Goal: Transaction & Acquisition: Purchase product/service

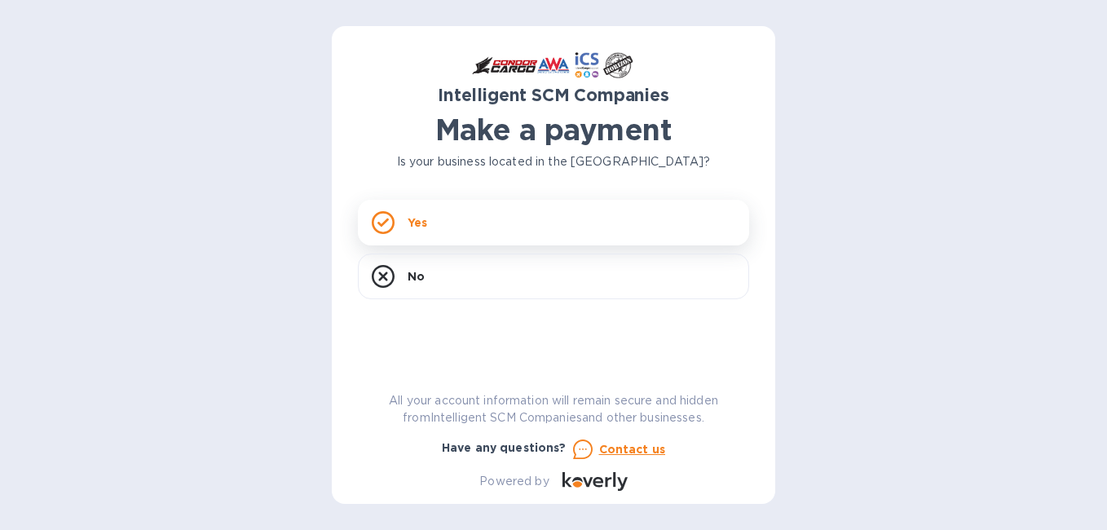
click at [461, 214] on div "Yes" at bounding box center [553, 223] width 391 height 46
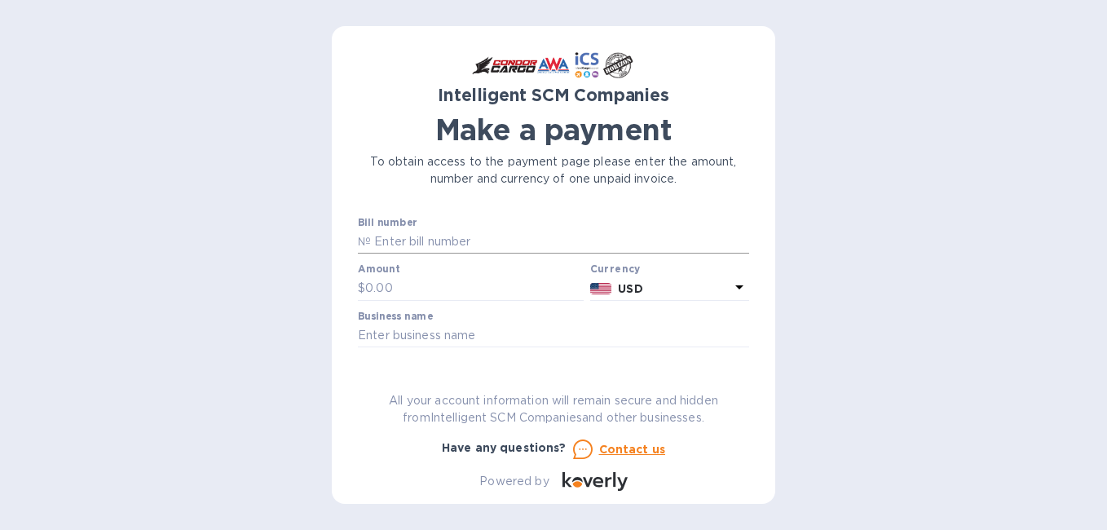
click at [443, 252] on input "text" at bounding box center [560, 242] width 378 height 24
paste input "US01085300"
type input "US01085300"
click at [754, 281] on div "Intelligent SCM Companies Make a payment To obtain access to the payment page p…" at bounding box center [553, 265] width 443 height 478
click at [417, 284] on input "text" at bounding box center [474, 288] width 218 height 24
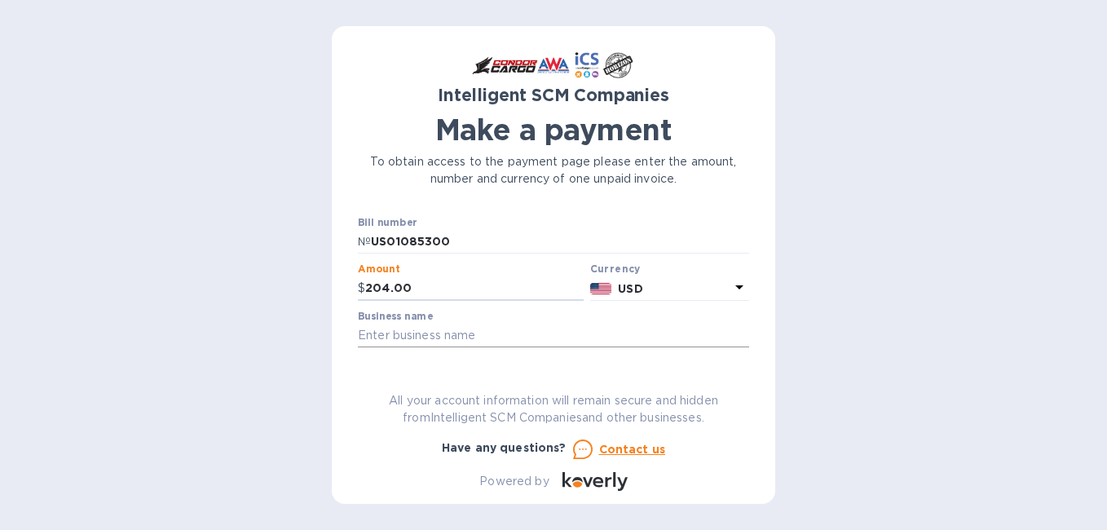
type input "204.00"
click at [542, 324] on input "text" at bounding box center [553, 336] width 391 height 24
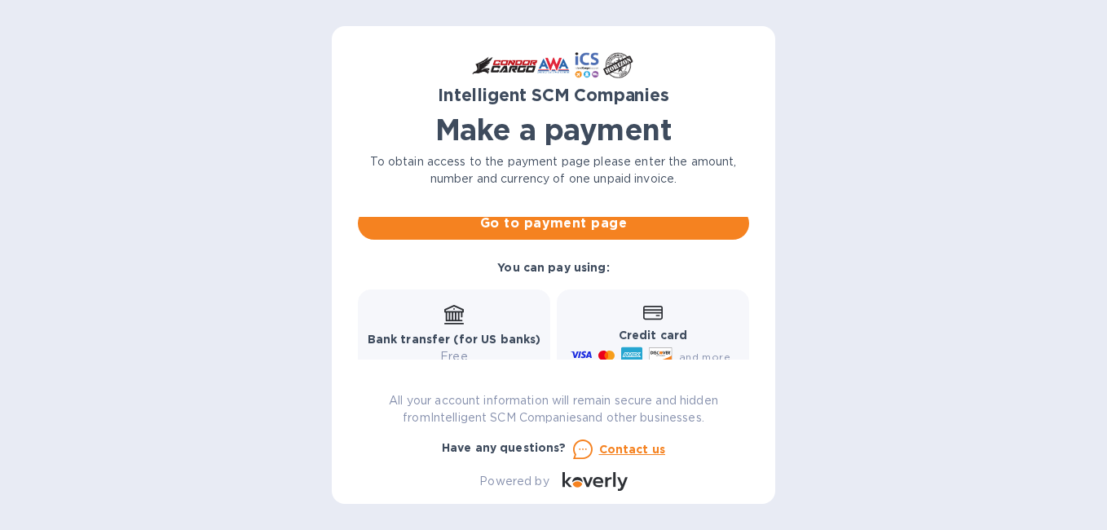
scroll to position [82, 0]
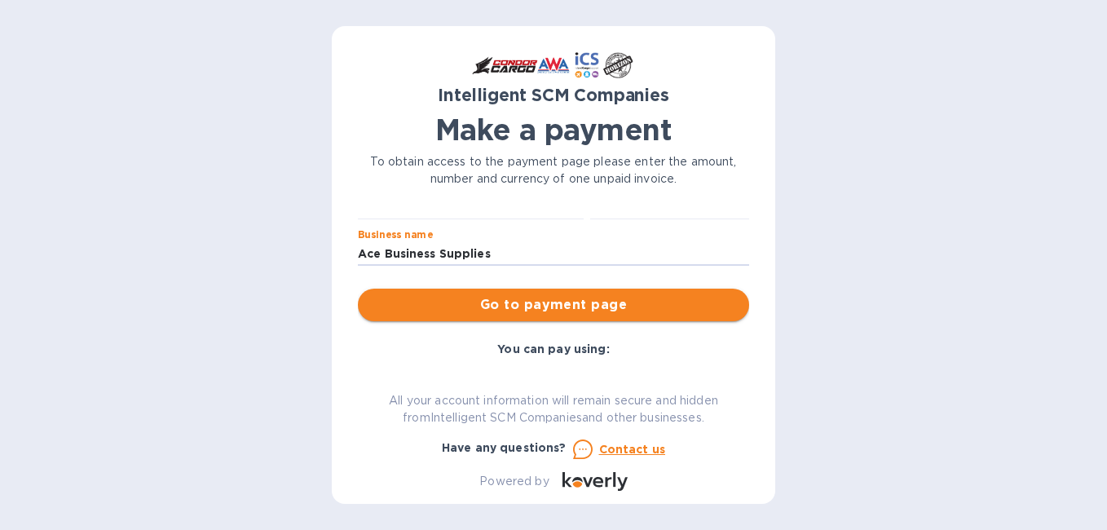
type input "Ace Business Supplies"
click at [606, 298] on span "Go to payment page" at bounding box center [553, 305] width 365 height 20
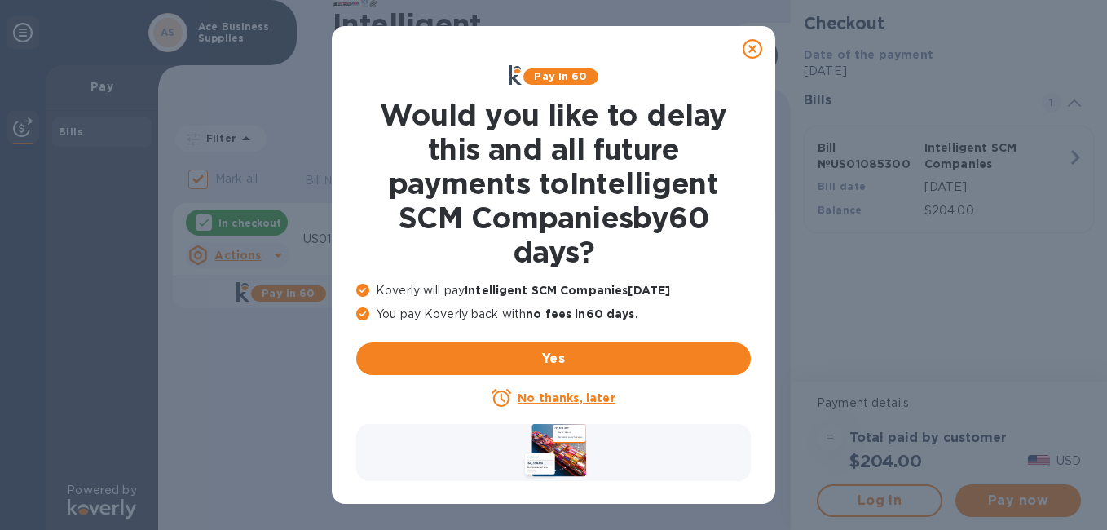
click at [743, 55] on icon at bounding box center [753, 49] width 20 height 20
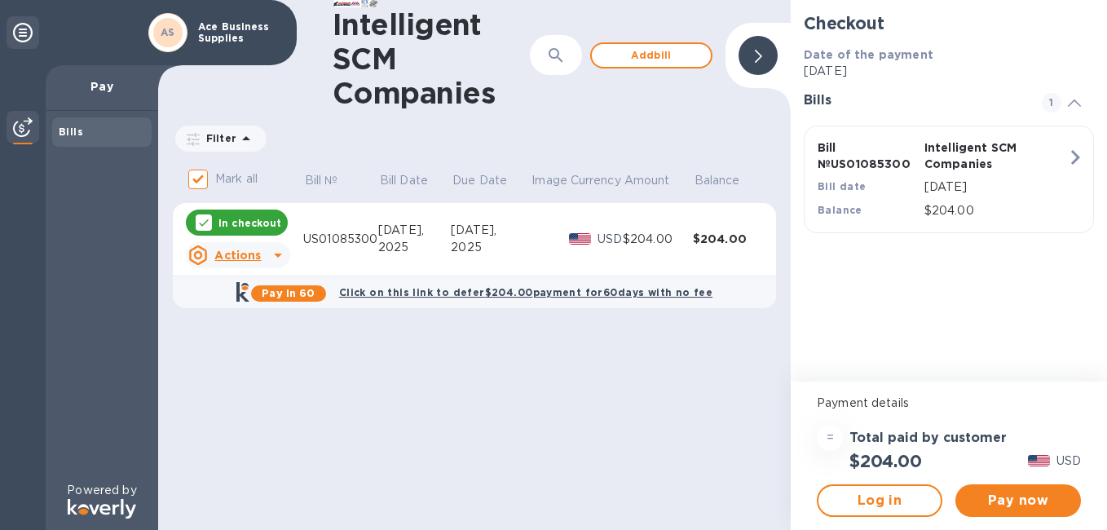
click at [1071, 105] on icon at bounding box center [1074, 102] width 13 height 7
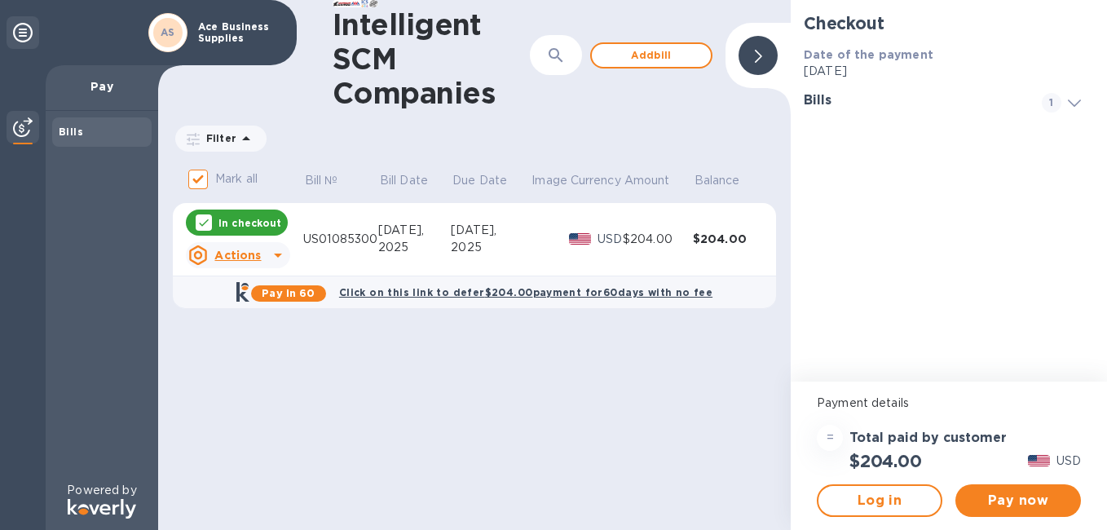
click at [1071, 104] on icon at bounding box center [1074, 102] width 13 height 7
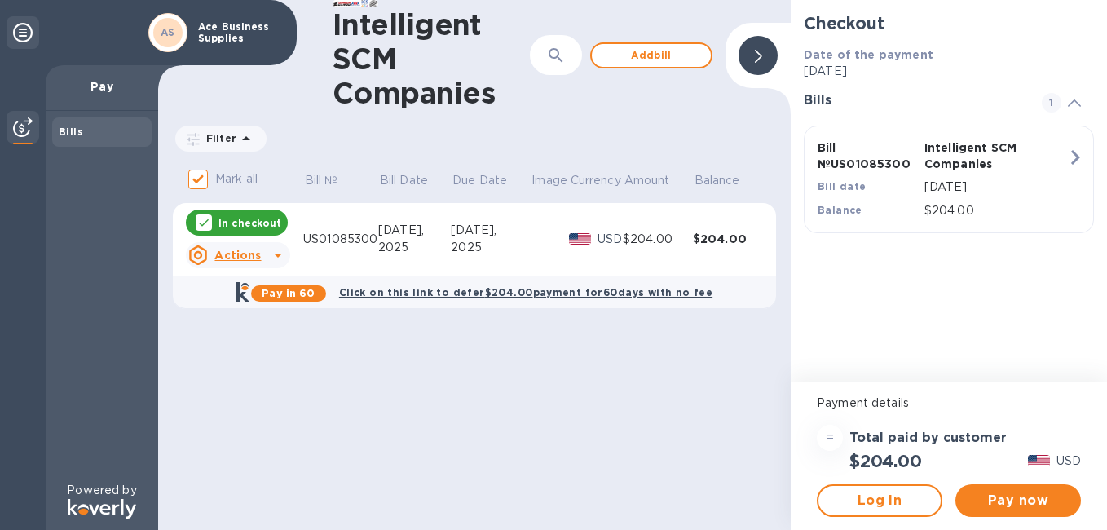
click at [1065, 107] on div at bounding box center [1074, 101] width 39 height 16
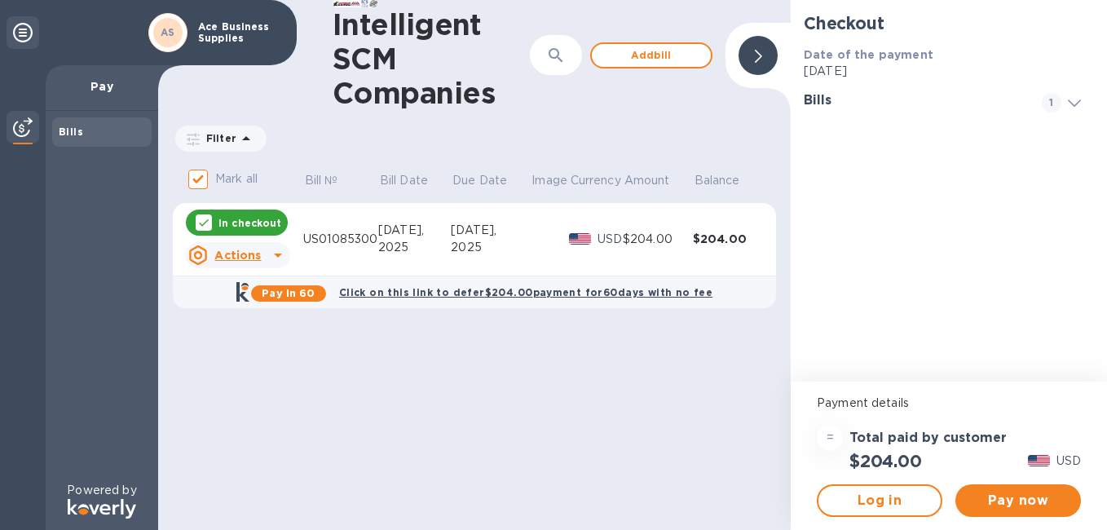
click at [1069, 103] on icon at bounding box center [1074, 102] width 13 height 7
